Goal: Book appointment/travel/reservation

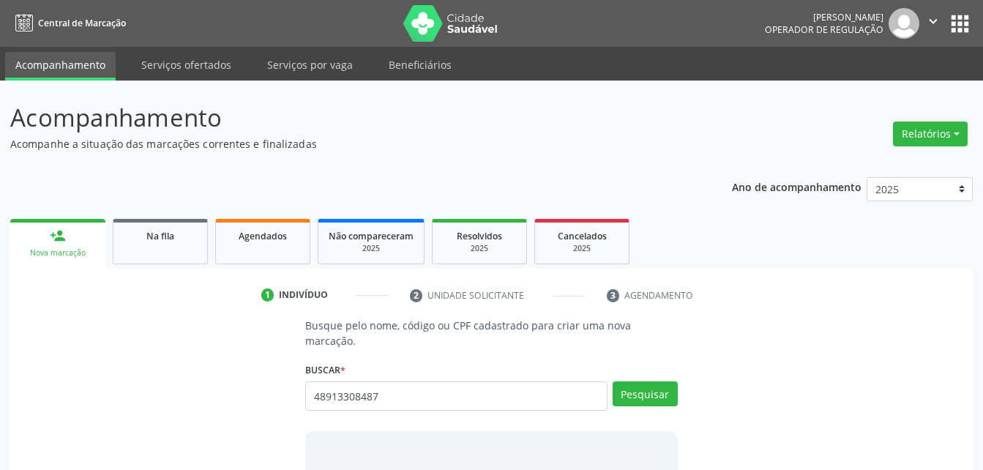
type input "48913308487"
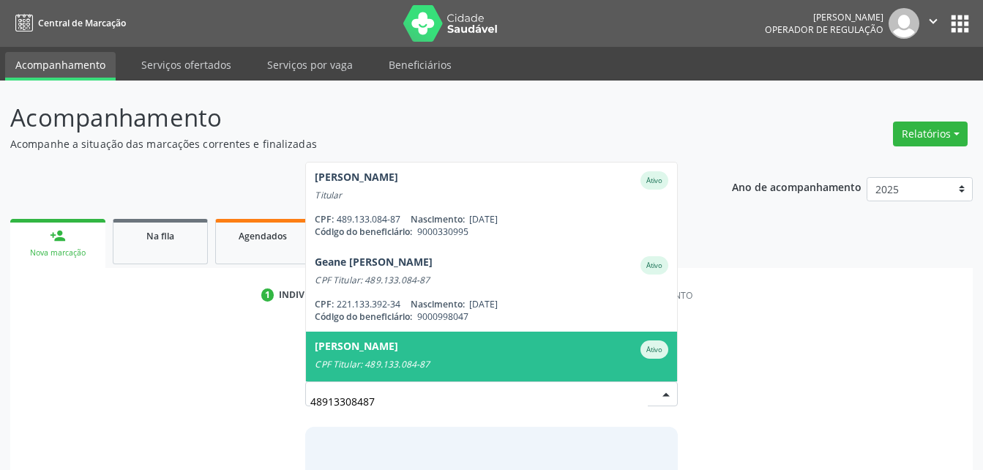
click at [504, 332] on span "[PERSON_NAME] CPF Titular: 489.133.084-87 CPF: -- Nascimento: [DATE] Código do …" at bounding box center [491, 374] width 370 height 84
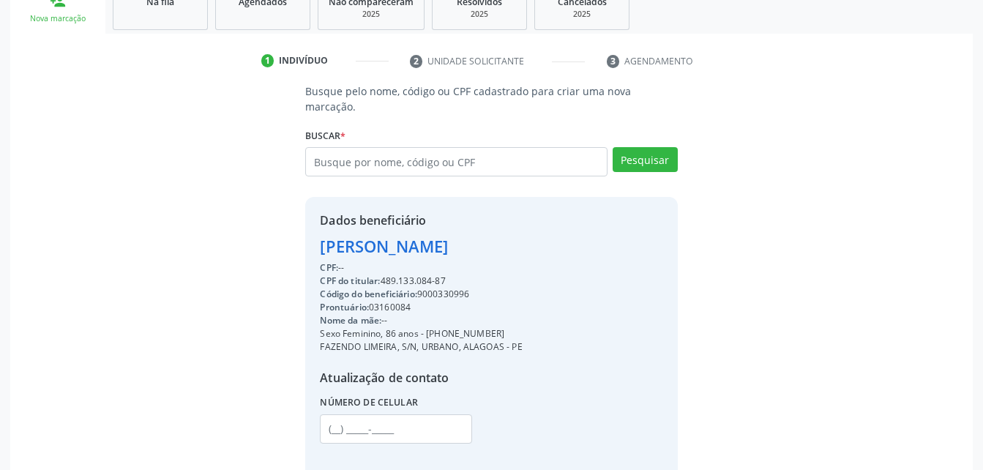
scroll to position [236, 0]
click at [463, 286] on div "Código do beneficiário: 9000330996" at bounding box center [421, 292] width 202 height 13
copy div "9000330996"
click at [257, 18] on link "Agendados" at bounding box center [262, 5] width 95 height 45
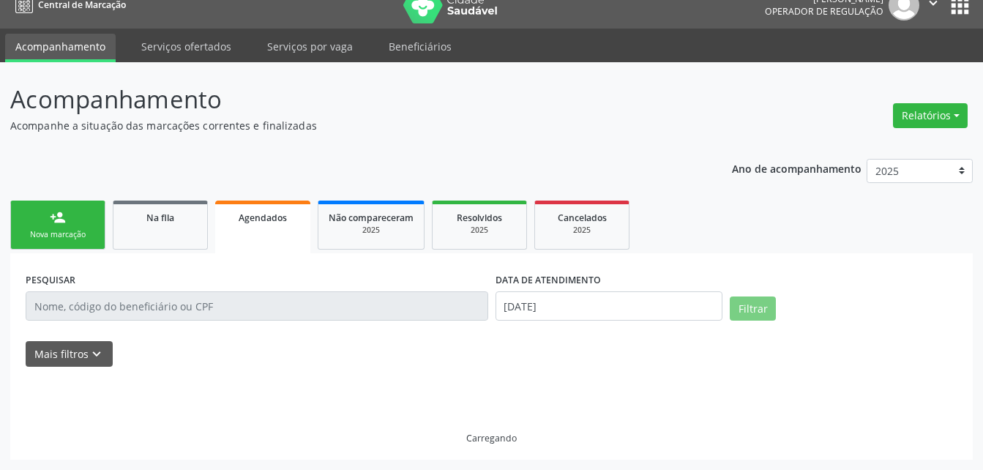
scroll to position [18, 0]
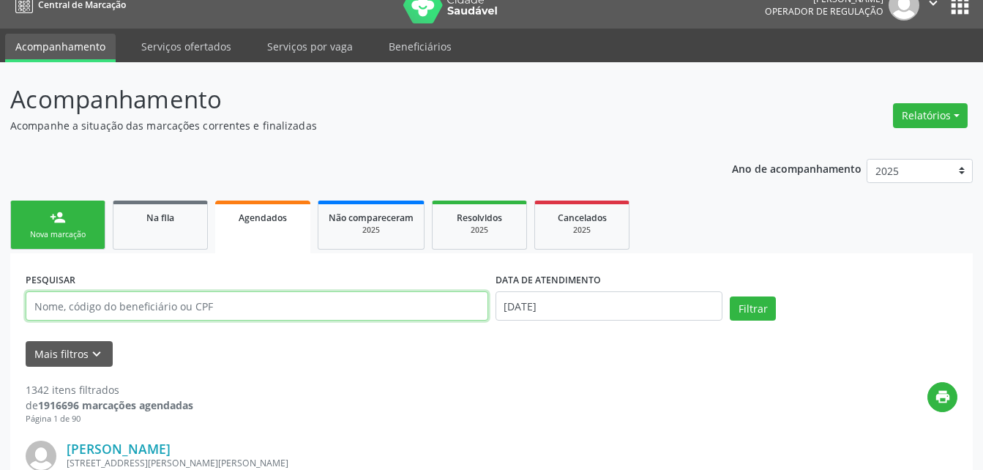
paste input "9000330996"
type input "9000330996"
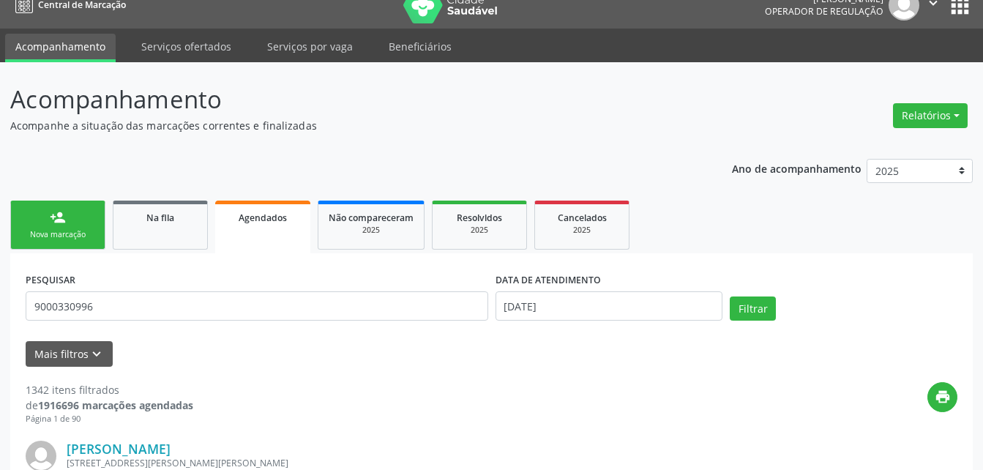
click at [566, 322] on div "DATA DE ATENDIMENTO [DATE]" at bounding box center [609, 300] width 235 height 62
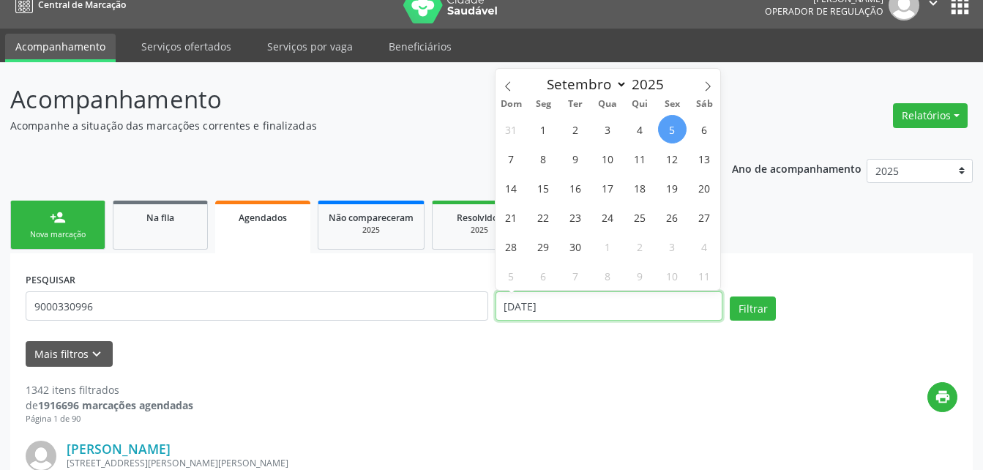
click at [563, 311] on input "[DATE]" at bounding box center [610, 305] width 228 height 29
click at [665, 134] on span "5" at bounding box center [672, 129] width 29 height 29
type input "[DATE]"
click at [706, 83] on icon at bounding box center [708, 86] width 10 height 10
select select "9"
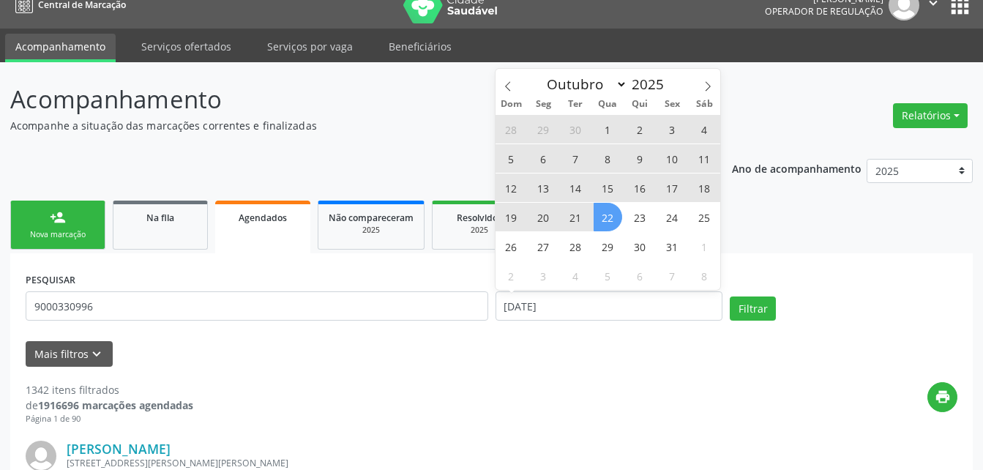
click at [596, 211] on span "22" at bounding box center [608, 217] width 29 height 29
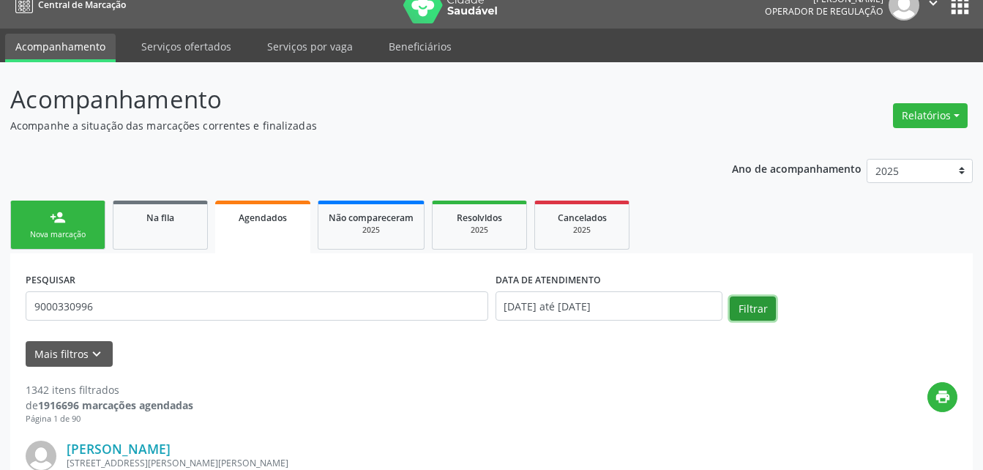
click at [743, 312] on button "Filtrar" at bounding box center [753, 308] width 46 height 25
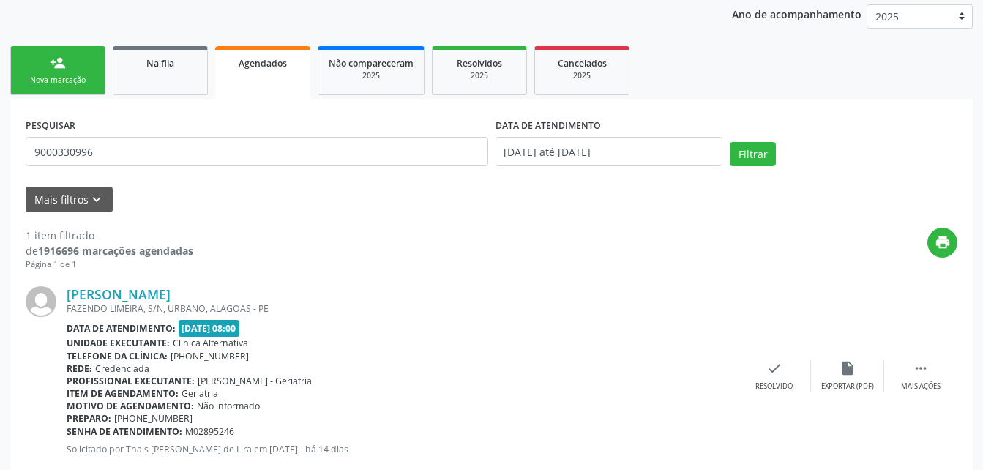
scroll to position [209, 0]
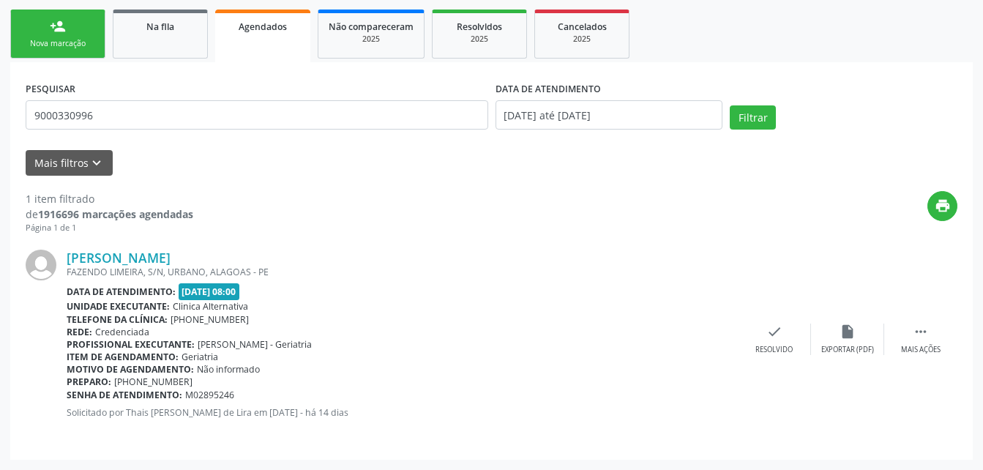
click at [82, 47] on div "Nova marcação" at bounding box center [57, 43] width 73 height 11
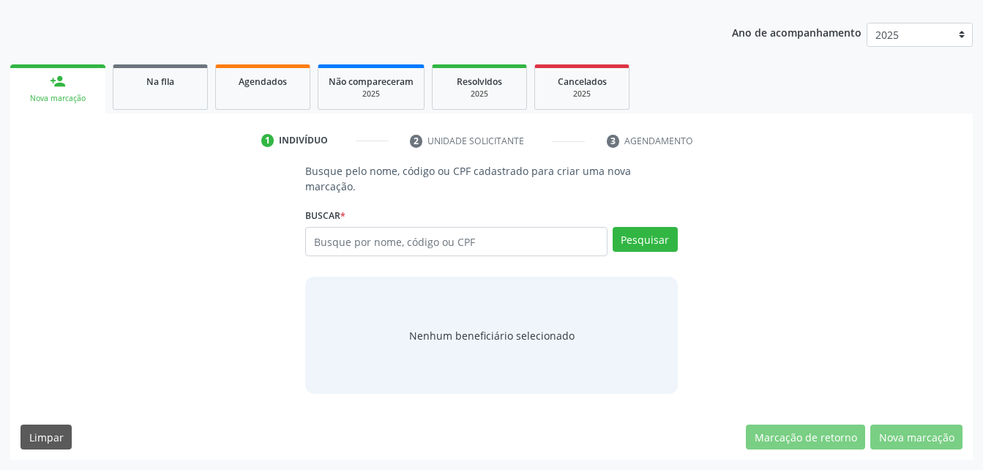
scroll to position [139, 0]
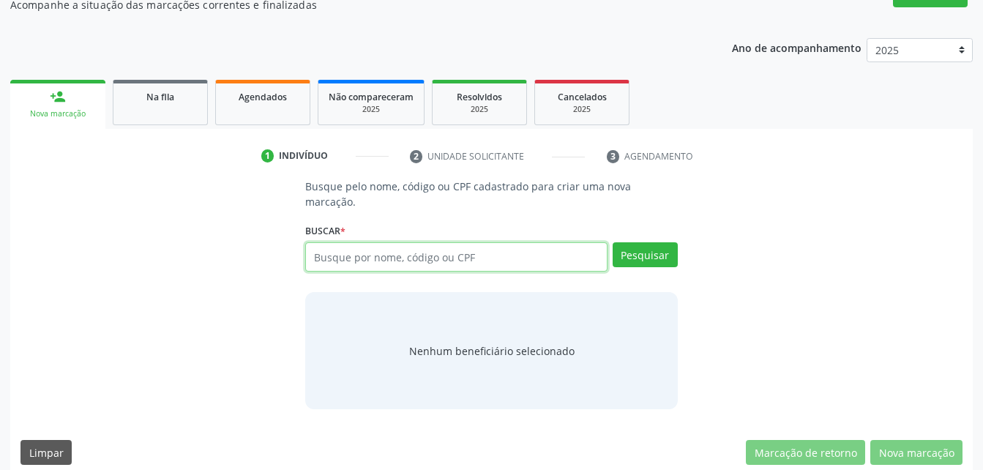
click at [390, 242] on input "text" at bounding box center [456, 256] width 302 height 29
type input "14777"
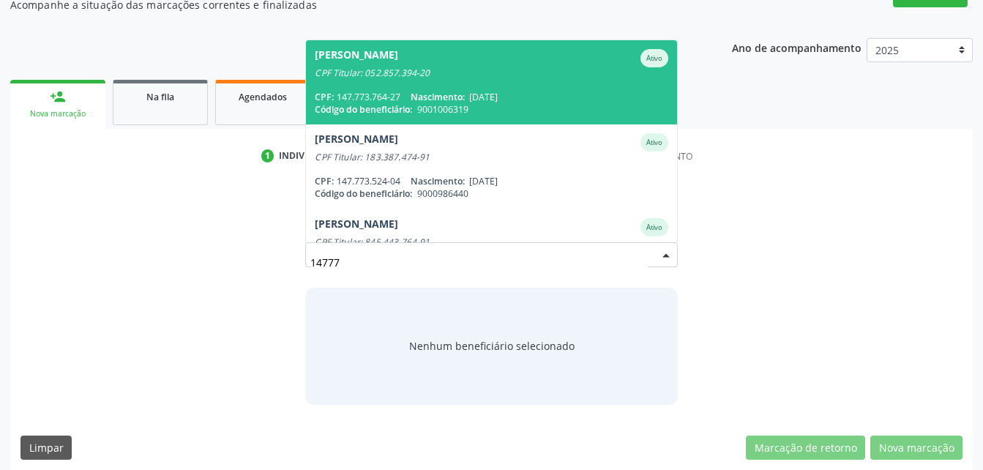
scroll to position [134, 0]
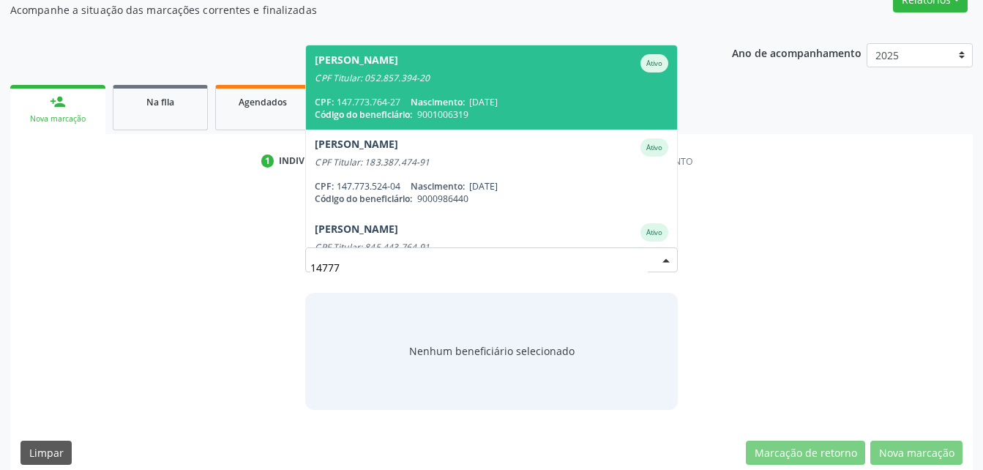
click at [432, 75] on span "[PERSON_NAME] Ativo CPF Titular: 052.857.394-20 CPF: 147.773.764-27 Nascimento:…" at bounding box center [491, 87] width 370 height 84
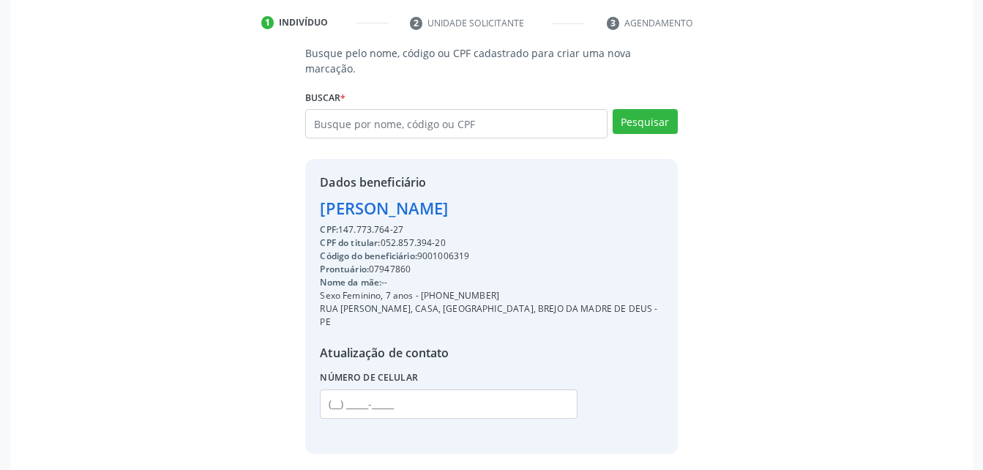
scroll to position [303, 0]
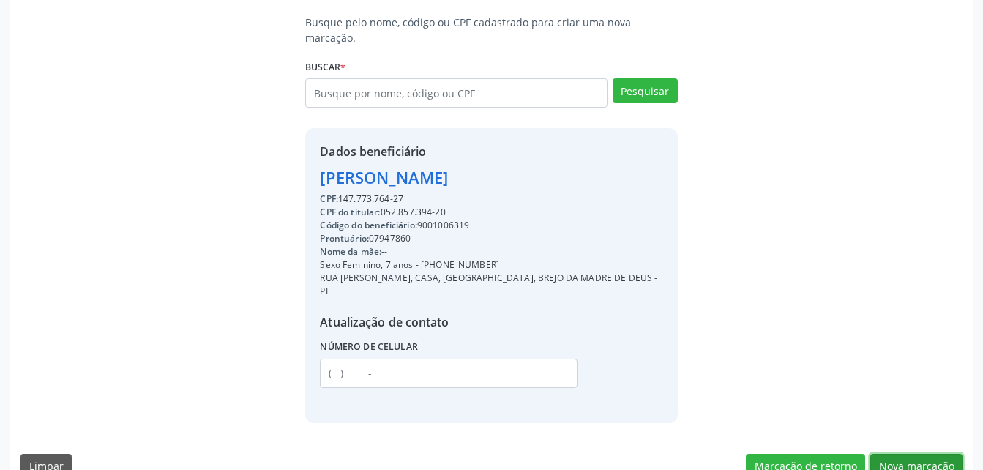
click at [919, 454] on button "Nova marcação" at bounding box center [916, 466] width 92 height 25
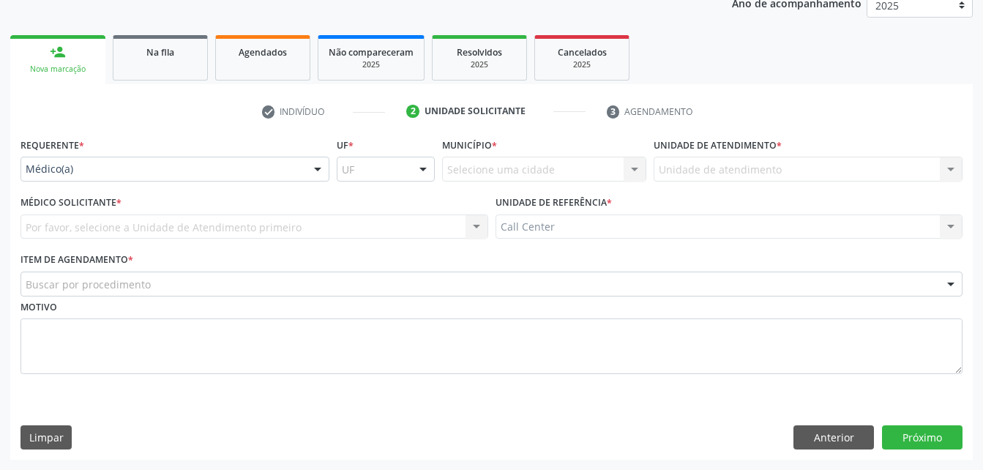
scroll to position [184, 0]
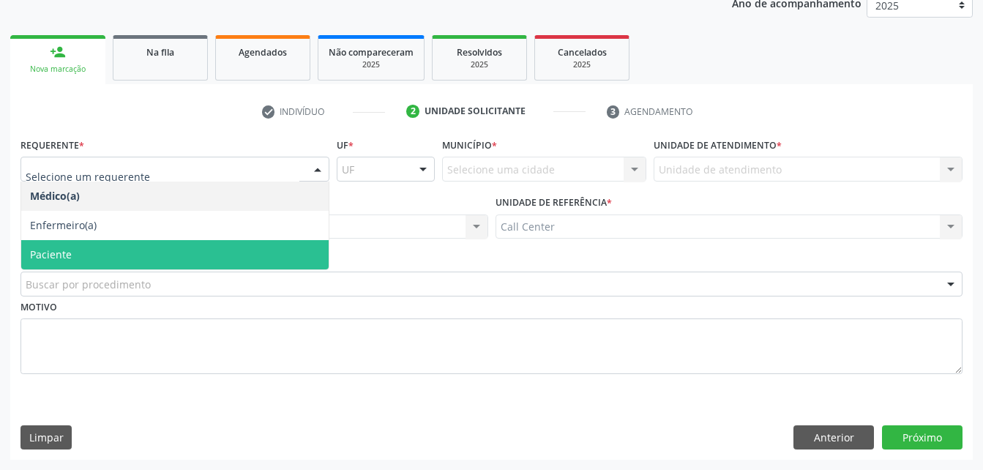
click at [90, 252] on span "Paciente" at bounding box center [174, 254] width 307 height 29
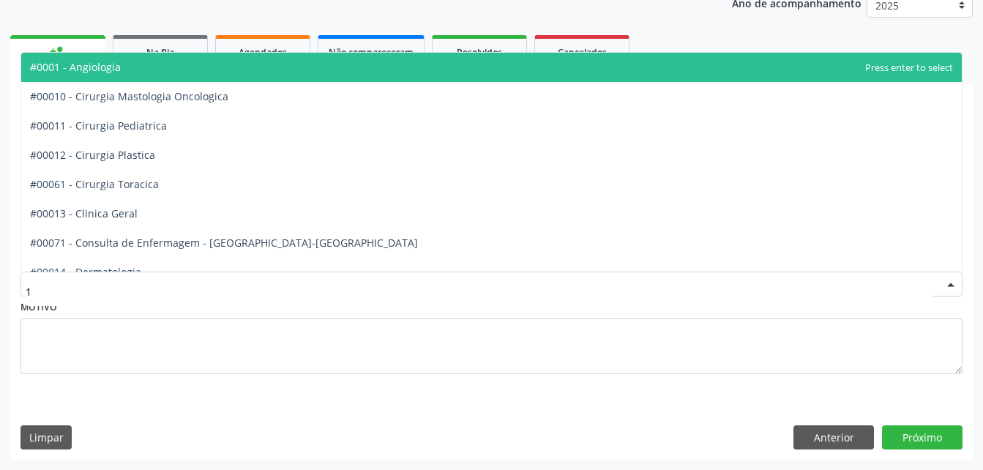
type input "16"
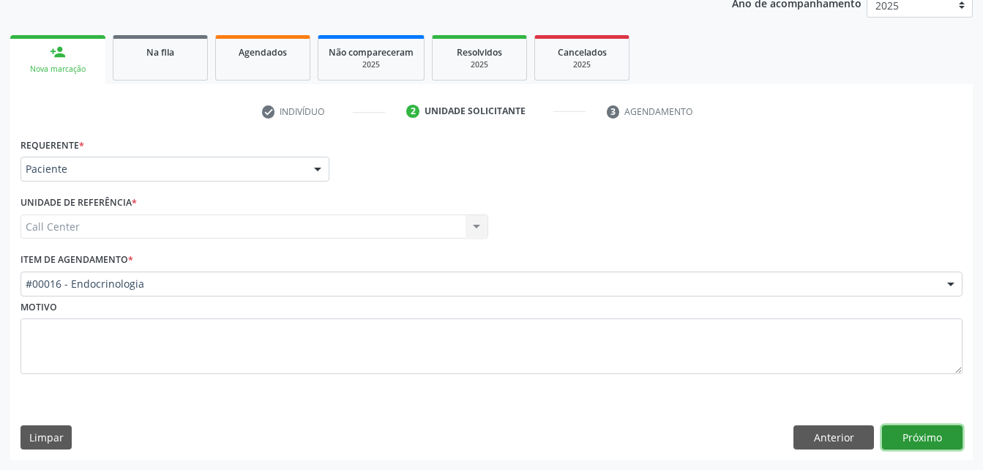
click at [910, 431] on button "Próximo" at bounding box center [922, 437] width 81 height 25
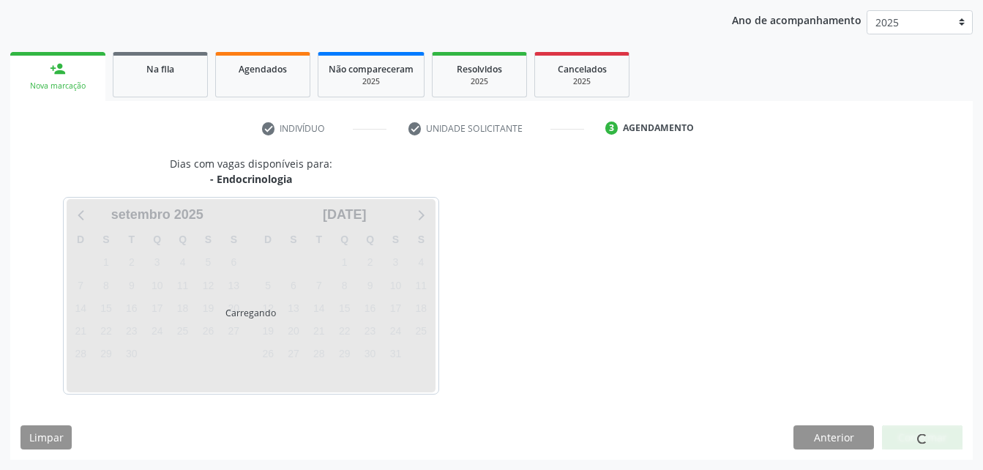
scroll to position [167, 0]
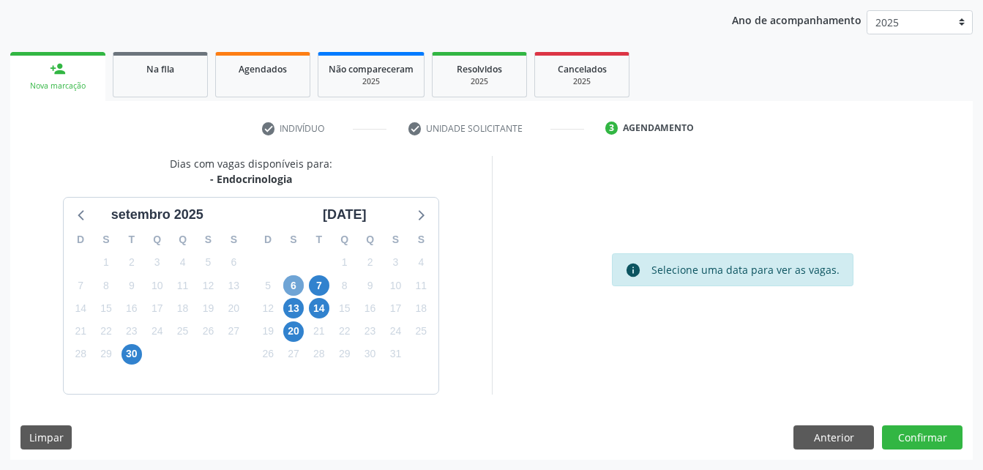
click at [288, 287] on span "6" at bounding box center [293, 285] width 20 height 20
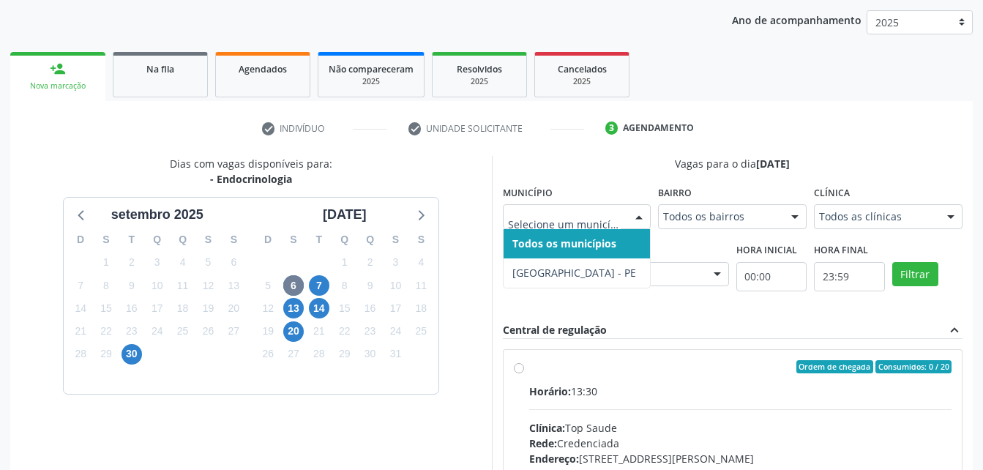
click at [608, 225] on div at bounding box center [577, 216] width 149 height 25
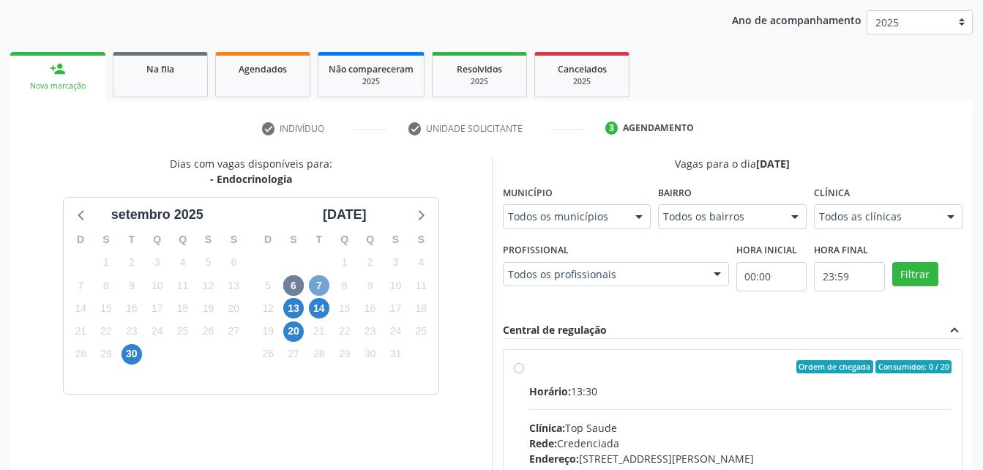
click at [312, 292] on span "7" at bounding box center [319, 285] width 20 height 20
click at [302, 330] on span "20" at bounding box center [293, 331] width 20 height 20
click at [130, 356] on span "30" at bounding box center [132, 354] width 20 height 20
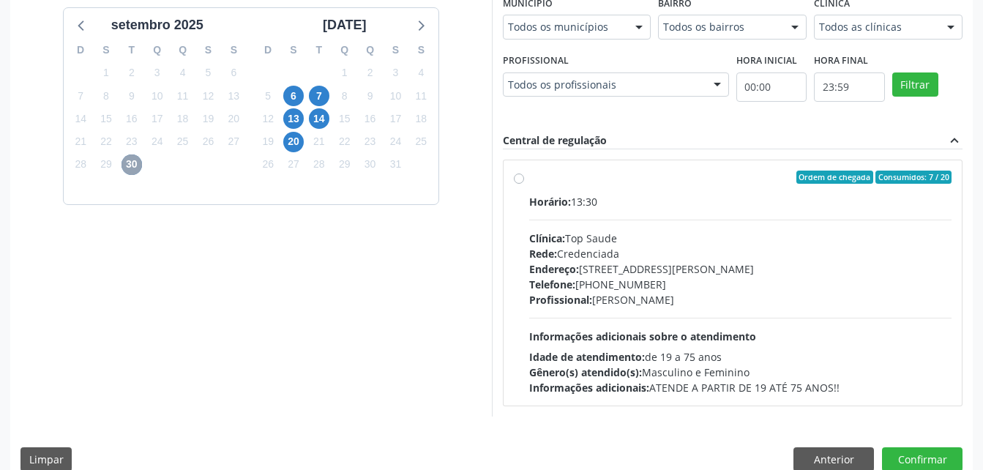
scroll to position [378, 0]
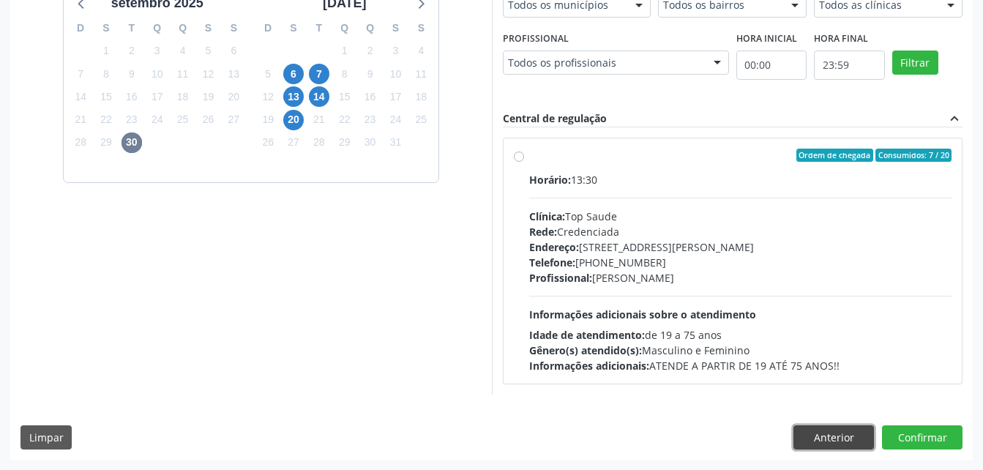
click at [856, 436] on button "Anterior" at bounding box center [834, 437] width 81 height 25
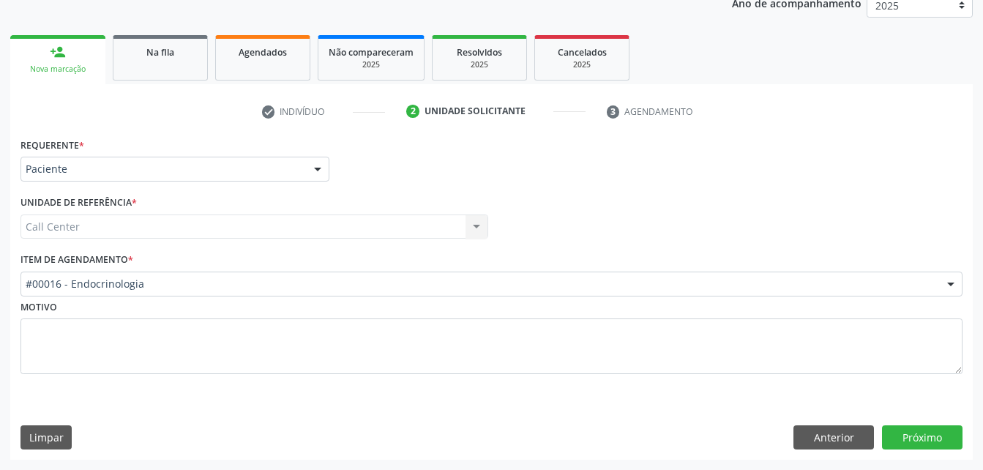
scroll to position [184, 0]
click at [856, 436] on button "Anterior" at bounding box center [834, 437] width 81 height 25
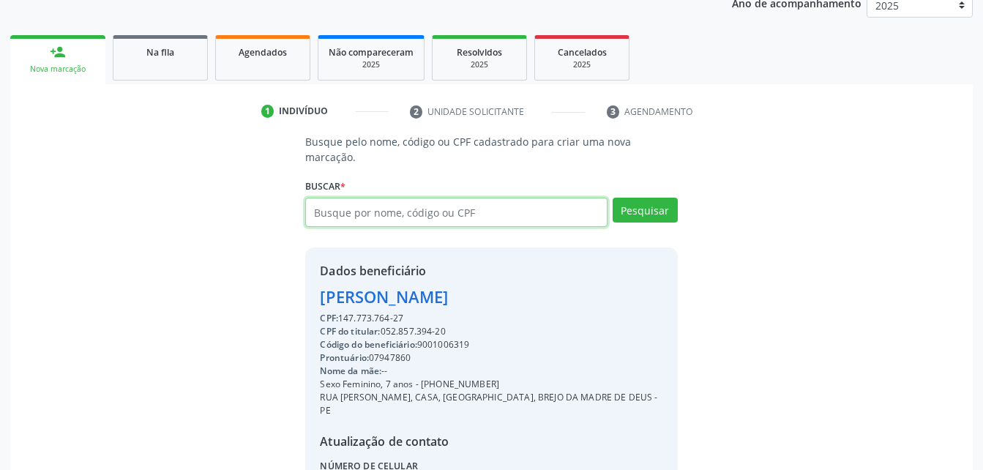
click at [541, 198] on input "text" at bounding box center [456, 212] width 302 height 29
type input "46167846472"
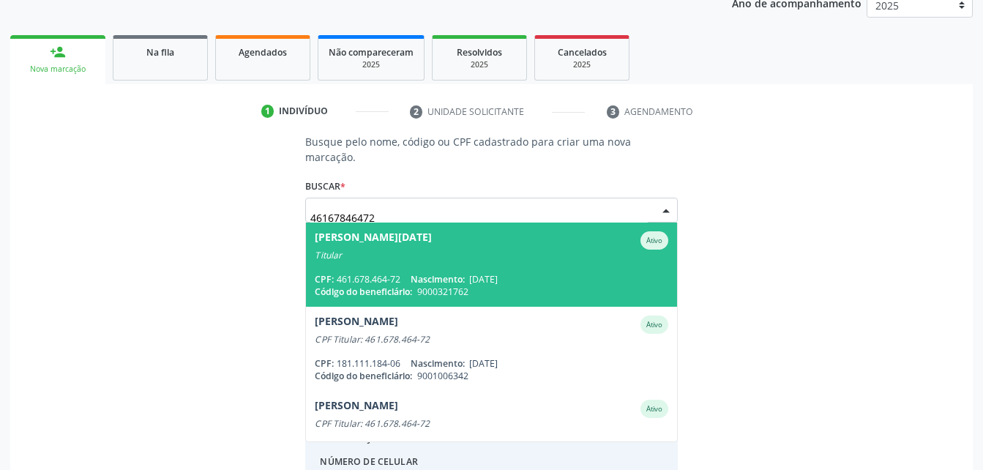
click at [545, 285] on div "Código do beneficiário: 9000321762" at bounding box center [491, 291] width 353 height 12
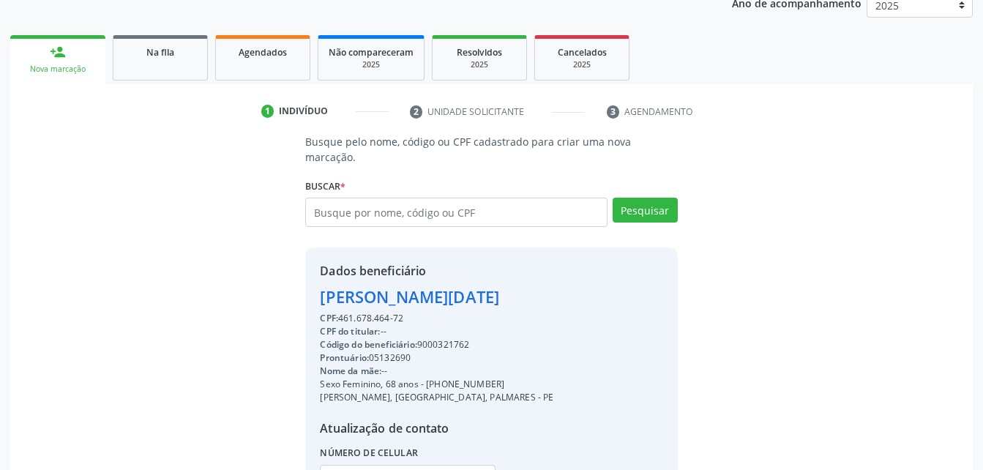
click at [391, 312] on div "CPF: 461.678.464-72" at bounding box center [437, 318] width 234 height 13
click at [373, 312] on div "CPF: 461.678.464-72" at bounding box center [437, 318] width 234 height 13
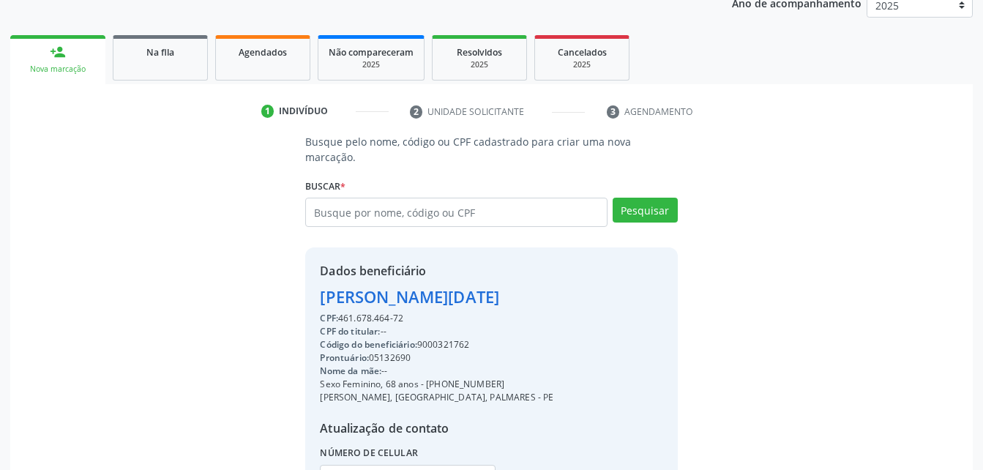
click at [373, 312] on div "CPF: 461.678.464-72" at bounding box center [437, 318] width 234 height 13
copy div "461.678.464"
click at [381, 312] on div "CPF: 461.678.464-72" at bounding box center [437, 318] width 234 height 13
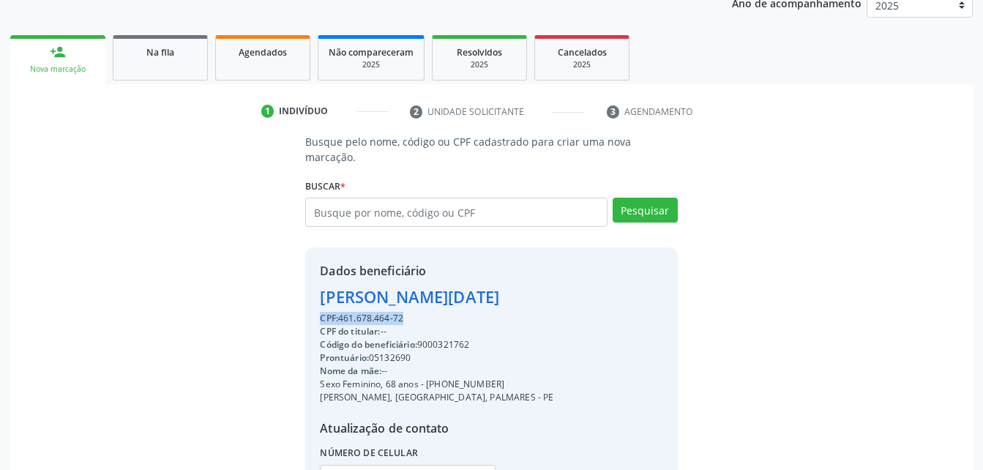
copy div "CPF: 461.678.464-72"
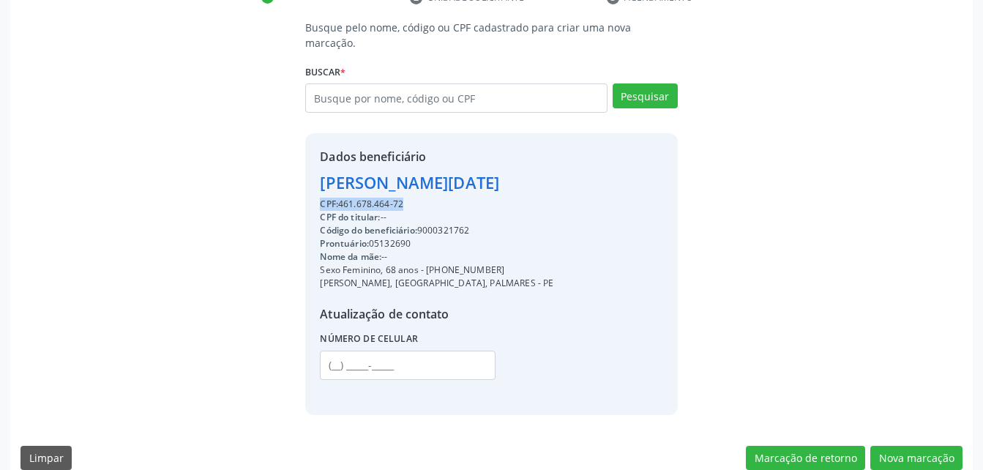
scroll to position [303, 0]
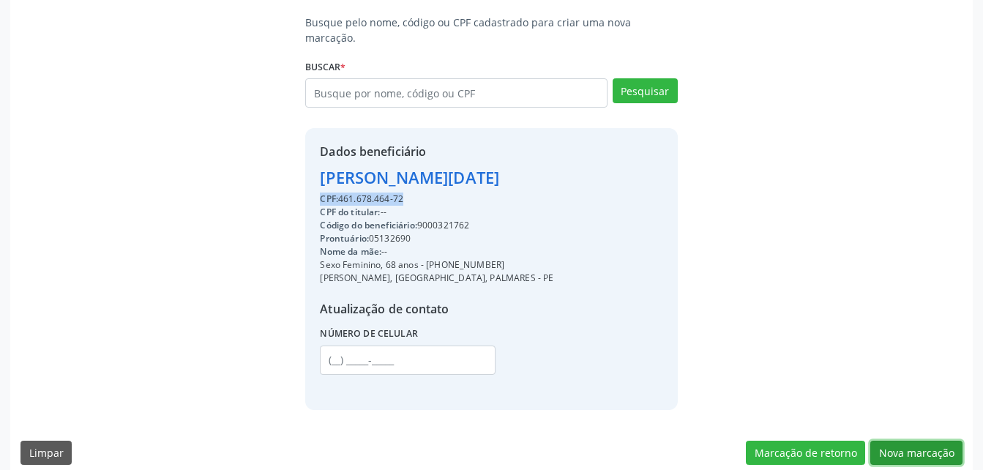
click at [901, 445] on button "Nova marcação" at bounding box center [916, 453] width 92 height 25
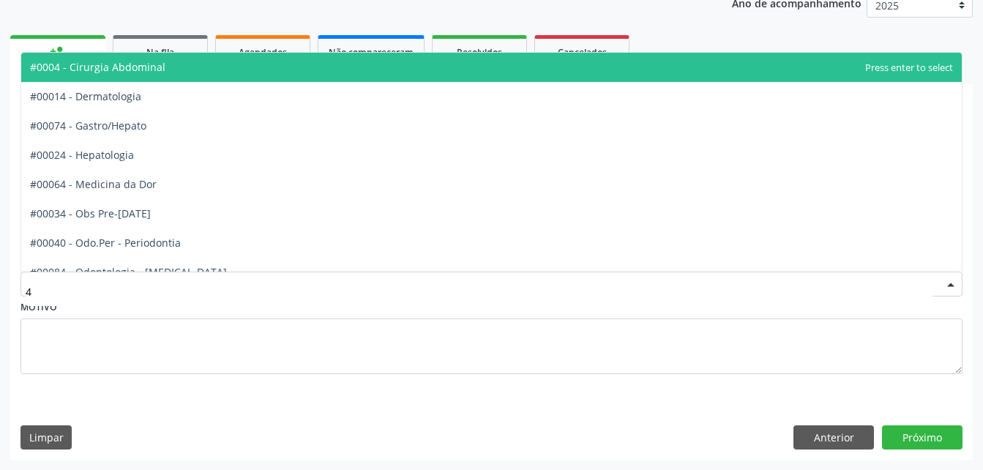
type input "41"
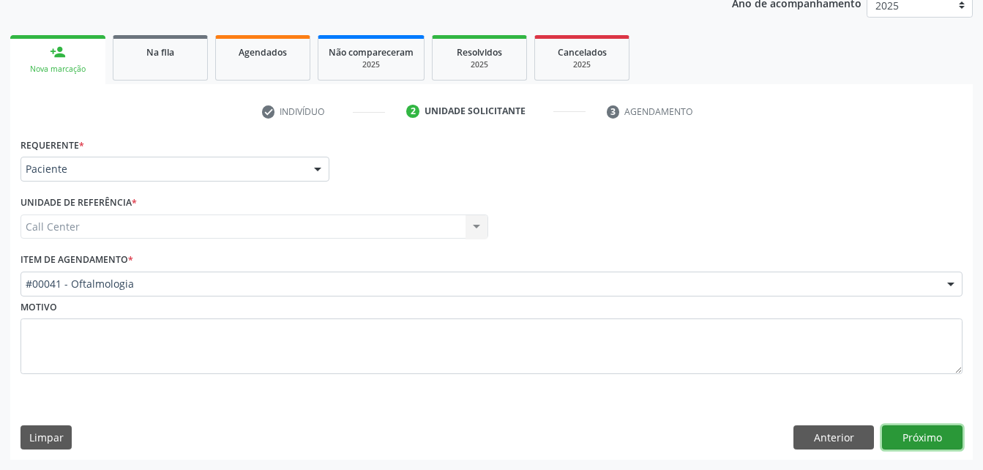
click at [930, 437] on button "Próximo" at bounding box center [922, 437] width 81 height 25
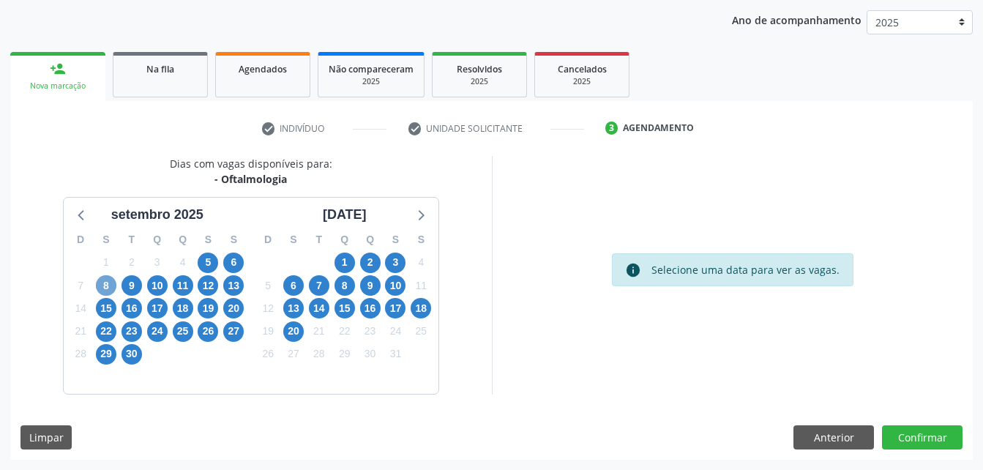
click at [111, 285] on span "8" at bounding box center [106, 285] width 20 height 20
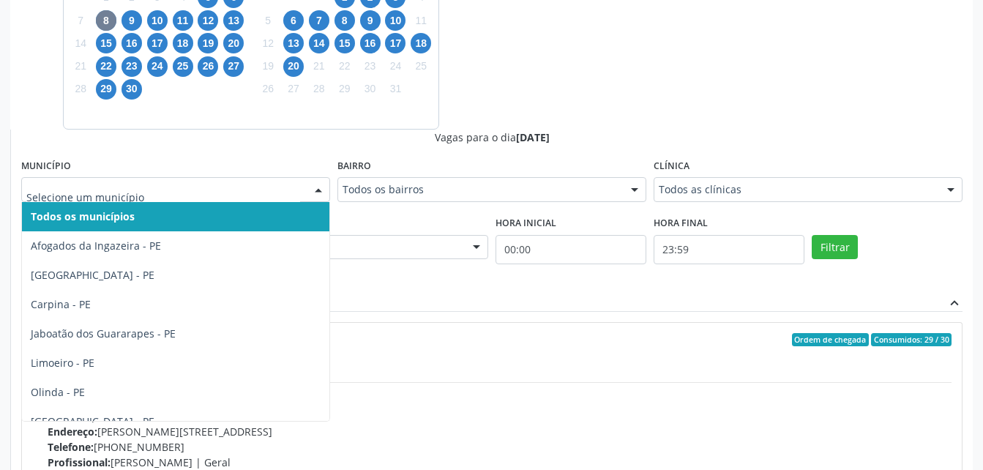
scroll to position [15, 0]
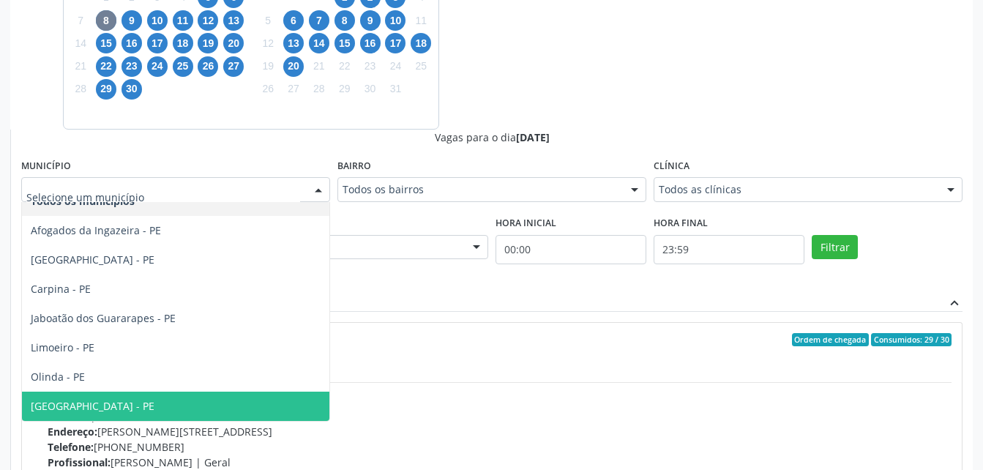
click at [107, 408] on span "[GEOGRAPHIC_DATA] - PE" at bounding box center [175, 406] width 307 height 29
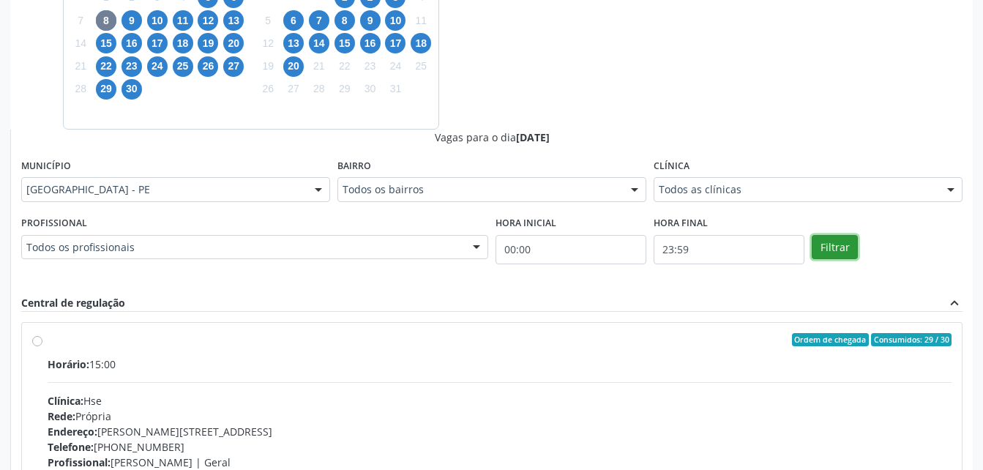
click at [834, 242] on button "Filtrar" at bounding box center [835, 247] width 46 height 25
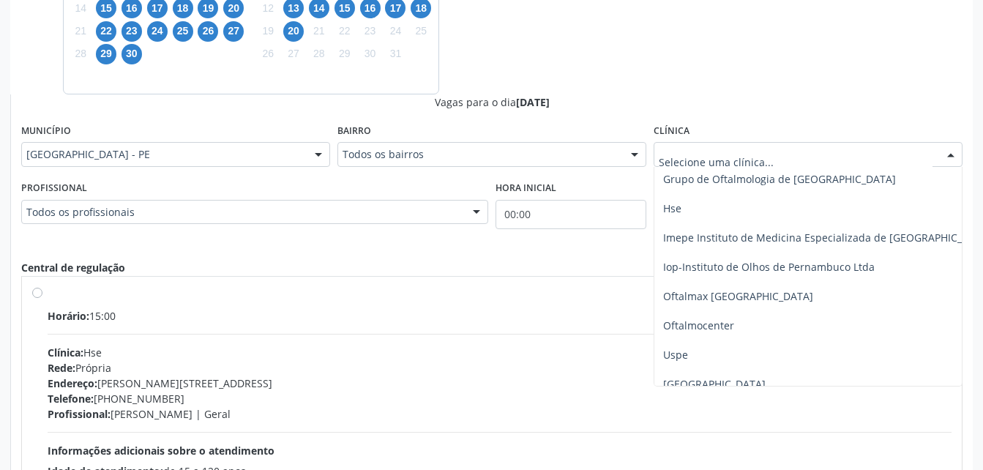
scroll to position [337, 0]
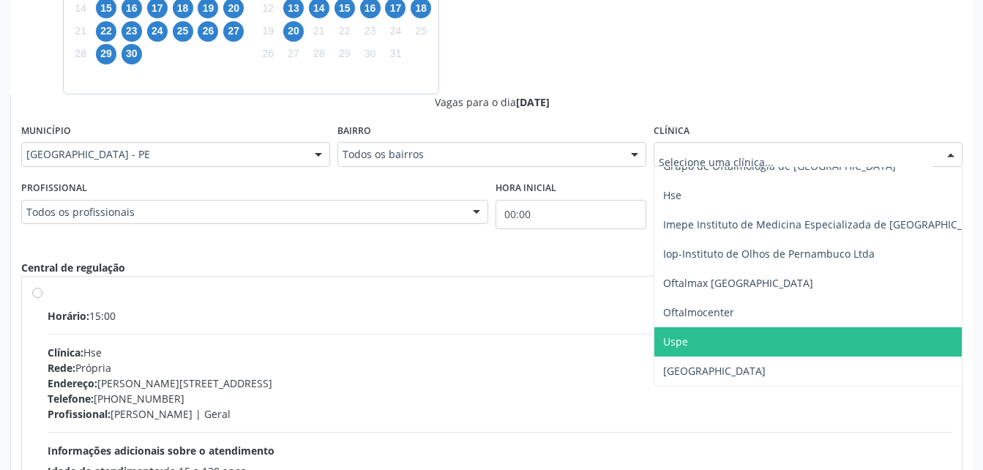
drag, startPoint x: 787, startPoint y: 334, endPoint x: 780, endPoint y: 340, distance: 9.8
click at [780, 340] on span "Uspe" at bounding box center [827, 341] width 346 height 29
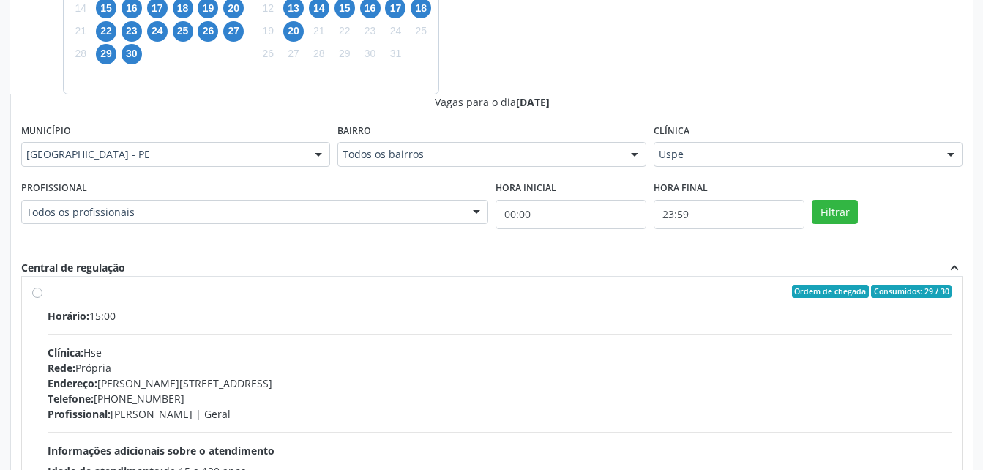
click at [780, 340] on div "Horário: 15:00 Clínica: Hse Rede: [PERSON_NAME]: [PERSON_NAME][STREET_ADDRESS] …" at bounding box center [500, 408] width 904 height 201
click at [42, 298] on input "Ordem de chegada Consumidos: 29 / 30 Horário: 15:00 Clínica: Hse Rede: [PERSON_…" at bounding box center [37, 291] width 10 height 13
click at [824, 223] on button "Filtrar" at bounding box center [835, 212] width 46 height 25
radio input "false"
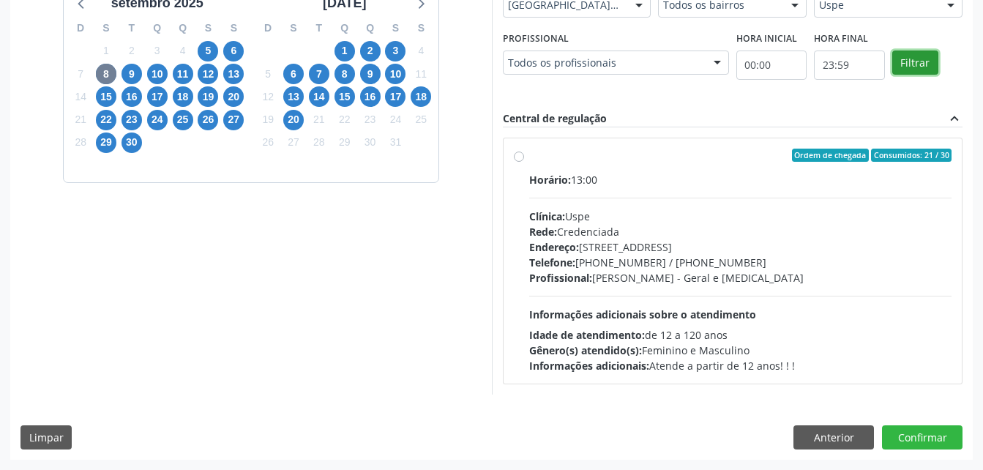
scroll to position [378, 0]
click at [105, 97] on span "15" at bounding box center [106, 96] width 20 height 20
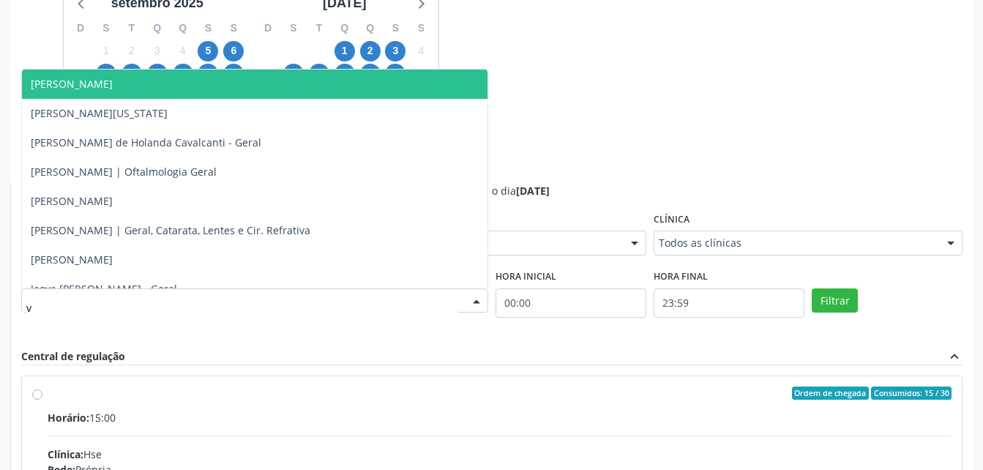
type input "va"
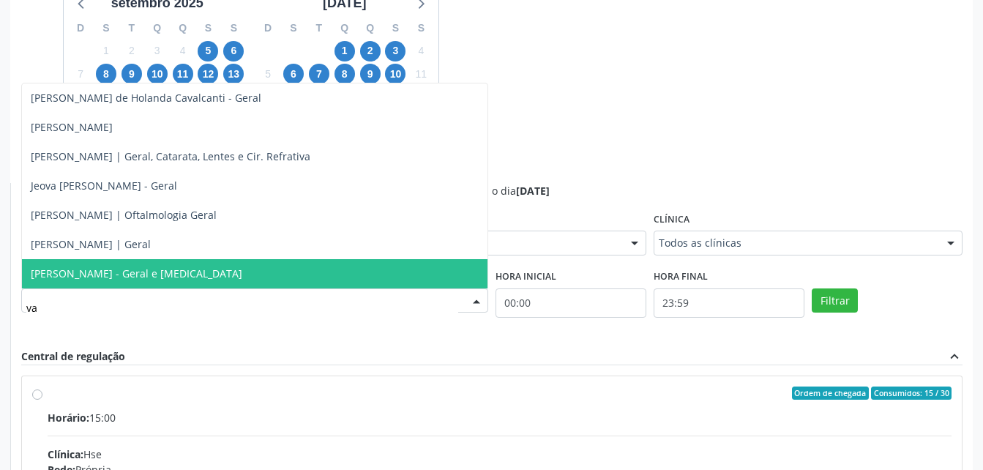
click at [220, 272] on span "[PERSON_NAME] - Geral e [MEDICAL_DATA]" at bounding box center [137, 273] width 212 height 14
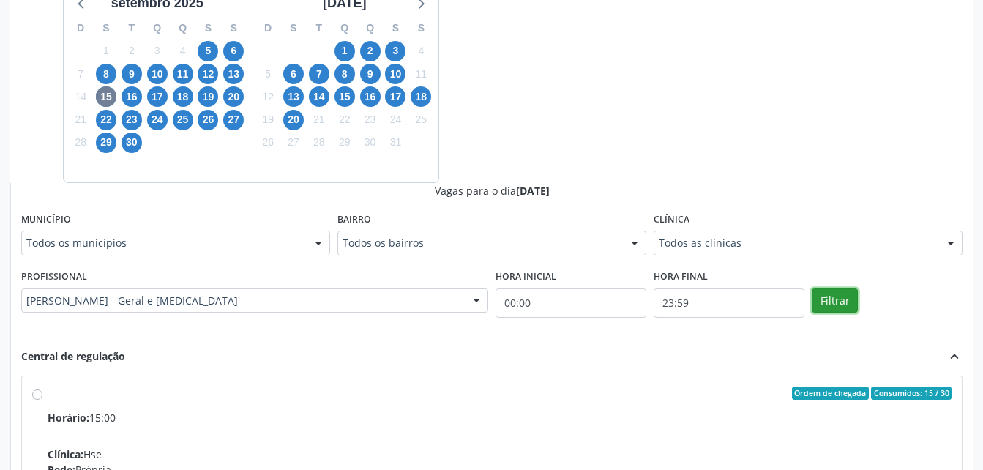
click at [842, 299] on button "Filtrar" at bounding box center [835, 300] width 46 height 25
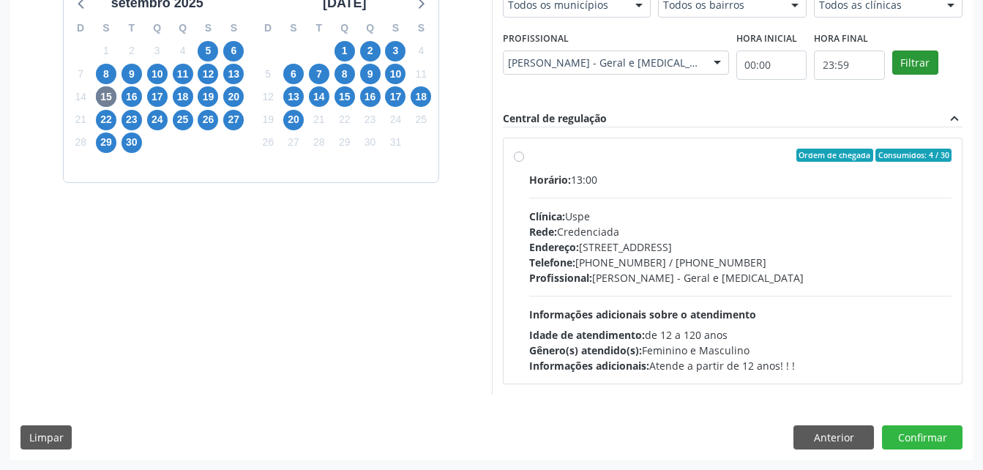
click at [842, 299] on div "Horário: 13:00 Clínica: Uspe Rede: Credenciada Endereço: [STREET_ADDRESS] Telef…" at bounding box center [740, 272] width 423 height 201
click at [524, 162] on input "Ordem de chegada Consumidos: 4 / 30 Horário: 13:00 Clínica: Uspe Rede: Credenci…" at bounding box center [519, 155] width 10 height 13
radio input "true"
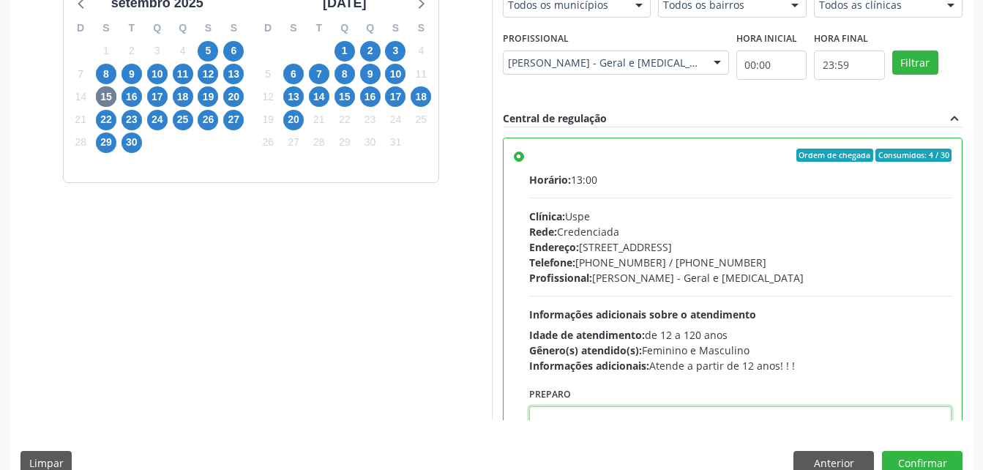
click at [681, 409] on textarea at bounding box center [740, 434] width 423 height 56
paste textarea "[PHONE_NUMBER]"
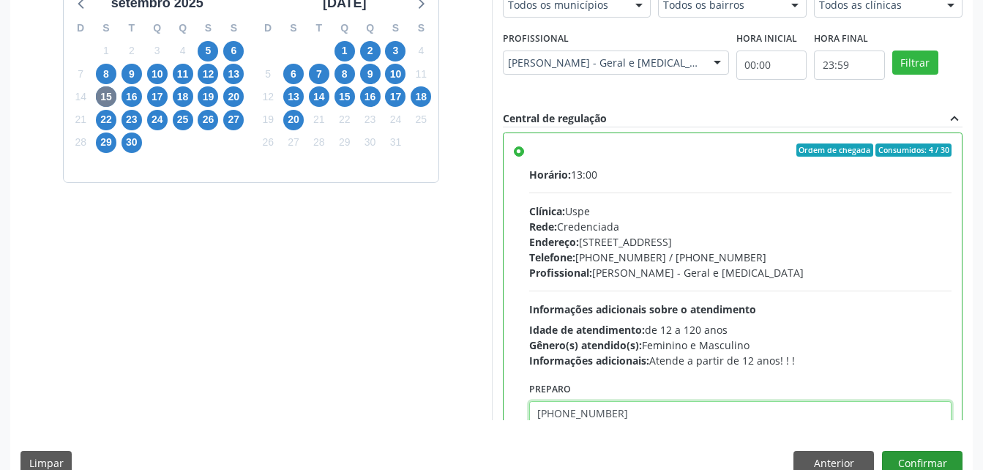
type textarea "[PHONE_NUMBER]"
click at [893, 456] on button "Confirmar" at bounding box center [922, 463] width 81 height 25
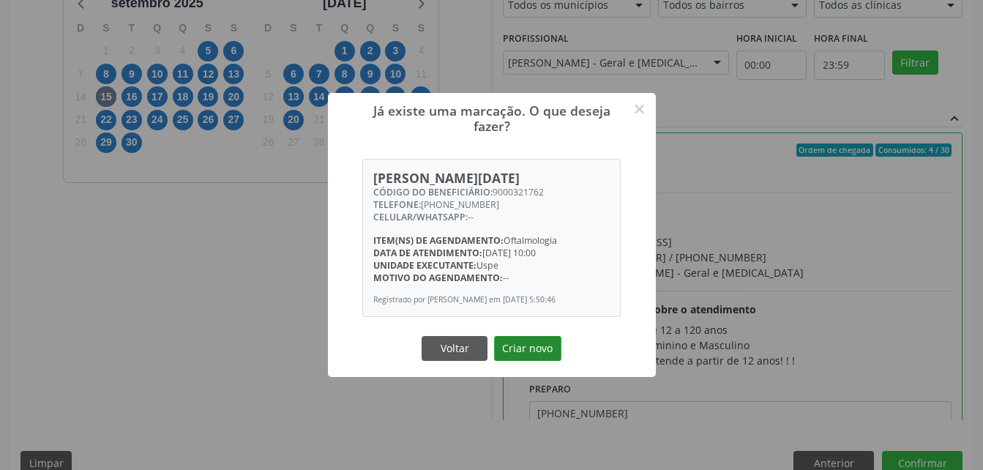
click at [531, 344] on button "Criar novo" at bounding box center [527, 348] width 67 height 25
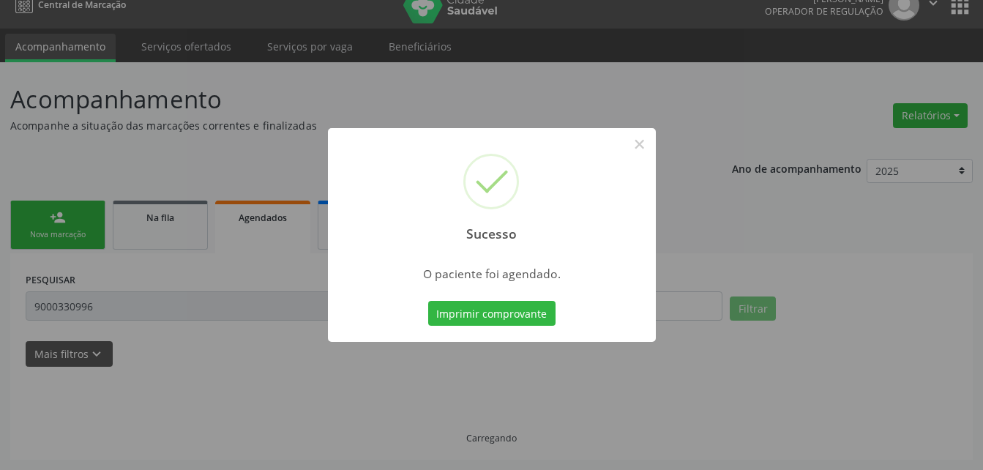
scroll to position [18, 0]
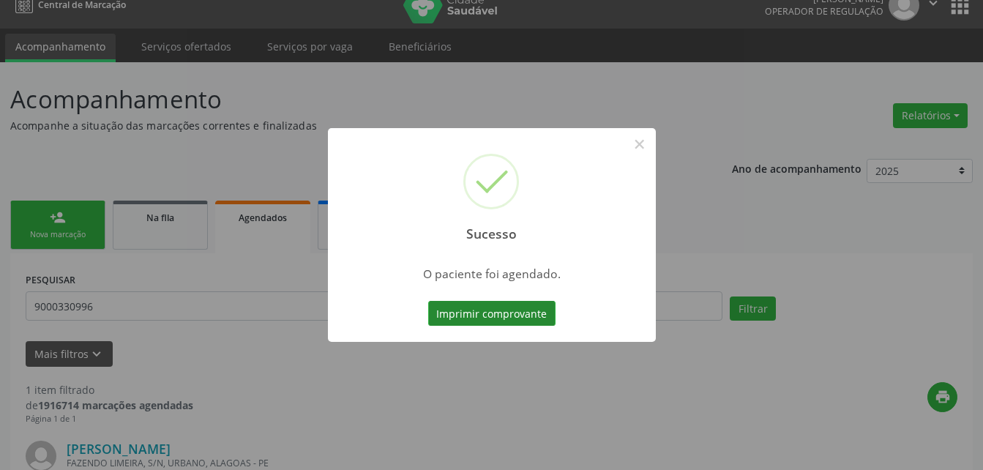
click at [512, 314] on button "Imprimir comprovante" at bounding box center [491, 313] width 127 height 25
